Goal: Task Accomplishment & Management: Manage account settings

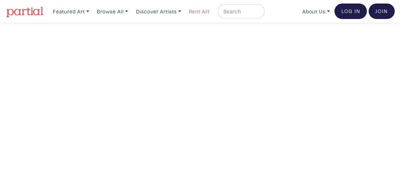
click at [203, 12] on link "Rent Art" at bounding box center [199, 11] width 27 height 14
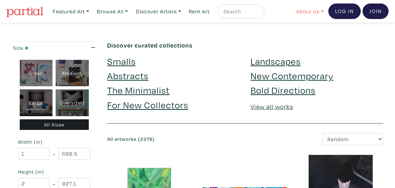
click at [309, 10] on link "About Us" at bounding box center [310, 11] width 34 height 14
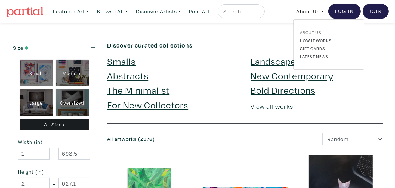
click at [305, 32] on link "About Us" at bounding box center [329, 32] width 58 height 6
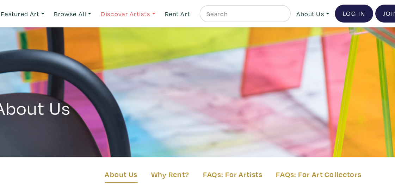
click at [92, 17] on link "Discover Artists" at bounding box center [71, 11] width 43 height 14
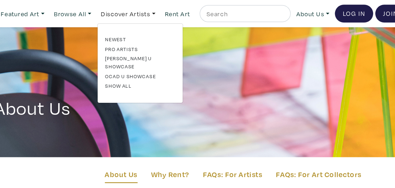
click at [154, 51] on div "Newest Pro artists Emily Carr U Showcase OCAD U Showcase Show all" at bounding box center [168, 52] width 68 height 47
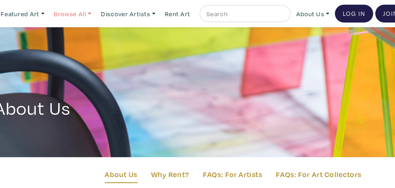
click at [92, 17] on link "Browse All" at bounding box center [71, 11] width 43 height 14
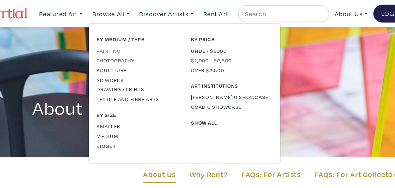
click at [117, 45] on link "Painting" at bounding box center [134, 42] width 68 height 6
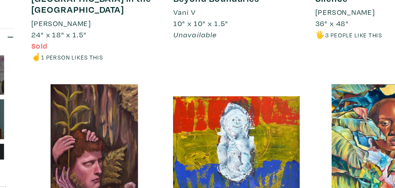
scroll to position [393, 0]
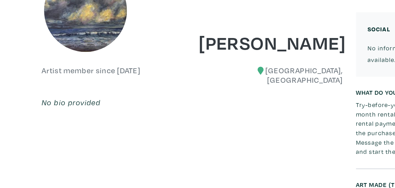
scroll to position [95, 0]
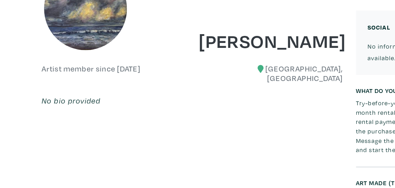
click at [63, 113] on em "No bio provided" at bounding box center [58, 117] width 48 height 8
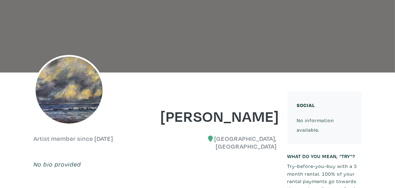
scroll to position [0, 0]
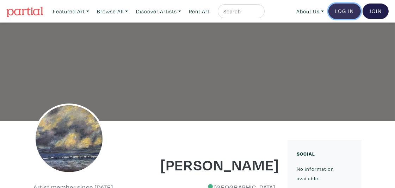
click at [342, 11] on link "Log In" at bounding box center [344, 11] width 32 height 15
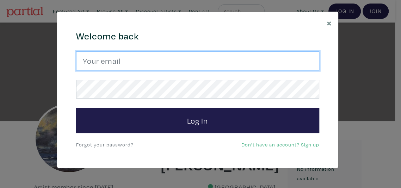
click at [145, 61] on input "email" at bounding box center [197, 60] width 243 height 19
click at [156, 55] on input "email" at bounding box center [197, 60] width 243 height 19
type input "[EMAIL_ADDRESS][DOMAIN_NAME]"
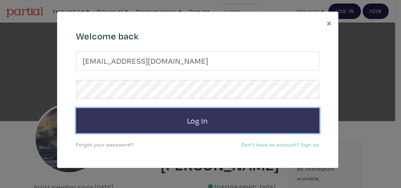
click at [199, 120] on button "Log In" at bounding box center [197, 120] width 243 height 25
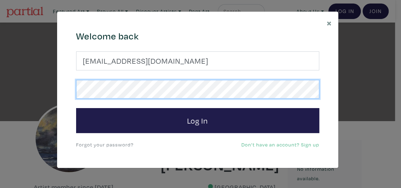
click at [76, 108] on button "Log In" at bounding box center [197, 120] width 243 height 25
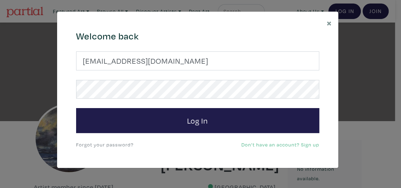
click at [96, 144] on link "Forgot your password?" at bounding box center [104, 144] width 57 height 7
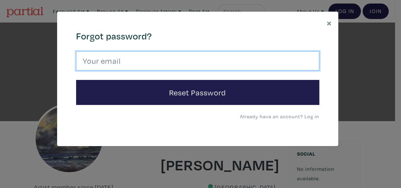
click at [119, 62] on input "email" at bounding box center [197, 60] width 243 height 19
type input "artist@tatjanahutinec.com"
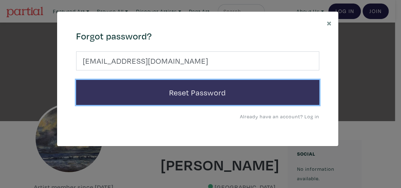
click at [174, 92] on button "Reset Password" at bounding box center [197, 92] width 243 height 25
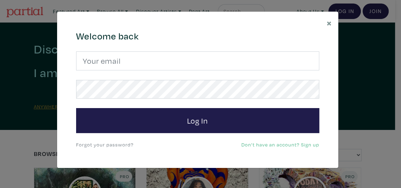
click at [132, 71] on form "Log In" at bounding box center [197, 92] width 243 height 82
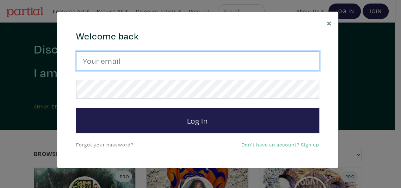
click at [127, 67] on input "email" at bounding box center [197, 60] width 243 height 19
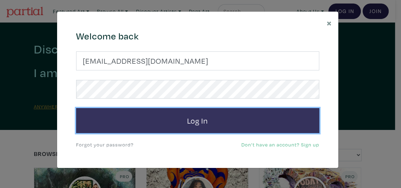
click at [204, 119] on button "Log In" at bounding box center [197, 120] width 243 height 25
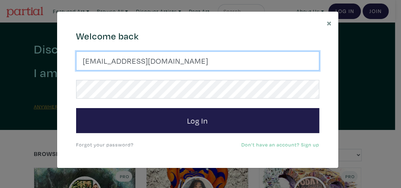
click at [159, 58] on input "artist@tatjanahutinec.com" at bounding box center [197, 60] width 243 height 19
click at [186, 60] on input "artist@tatjanahutinec.com" at bounding box center [197, 60] width 243 height 19
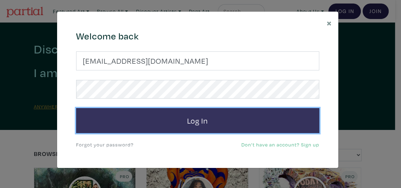
click at [184, 114] on button "Log In" at bounding box center [197, 120] width 243 height 25
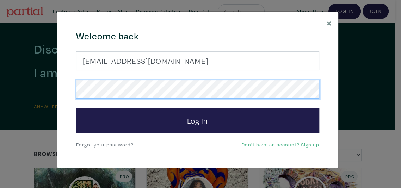
click at [74, 92] on div "Welcome back tatjanahutinec@gmail.com Log In Forgot your password? Don't have a…" at bounding box center [198, 90] width 254 height 119
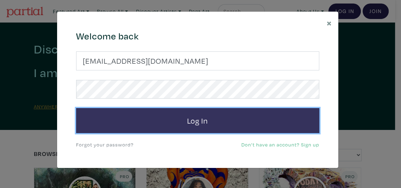
click at [194, 123] on button "Log In" at bounding box center [197, 120] width 243 height 25
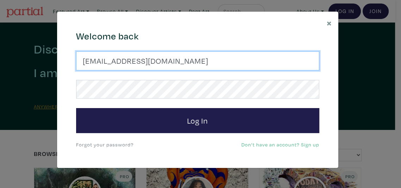
click at [181, 63] on input "tatjanahutinec@gmail.com" at bounding box center [197, 60] width 243 height 19
type input "artist@tatjanahutinec.com"
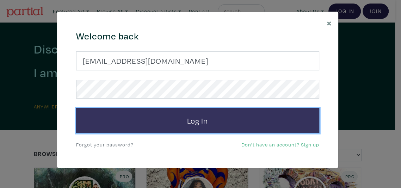
click at [196, 121] on button "Log In" at bounding box center [197, 120] width 243 height 25
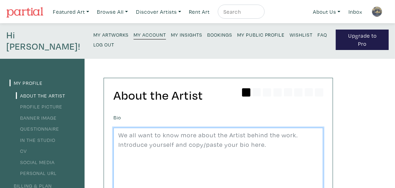
click at [202, 128] on textarea at bounding box center [218, 178] width 210 height 101
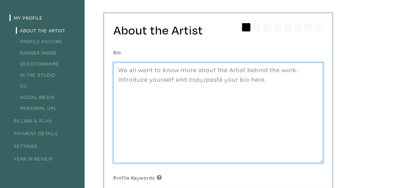
scroll to position [65, 0]
